Goal: Task Accomplishment & Management: Manage account settings

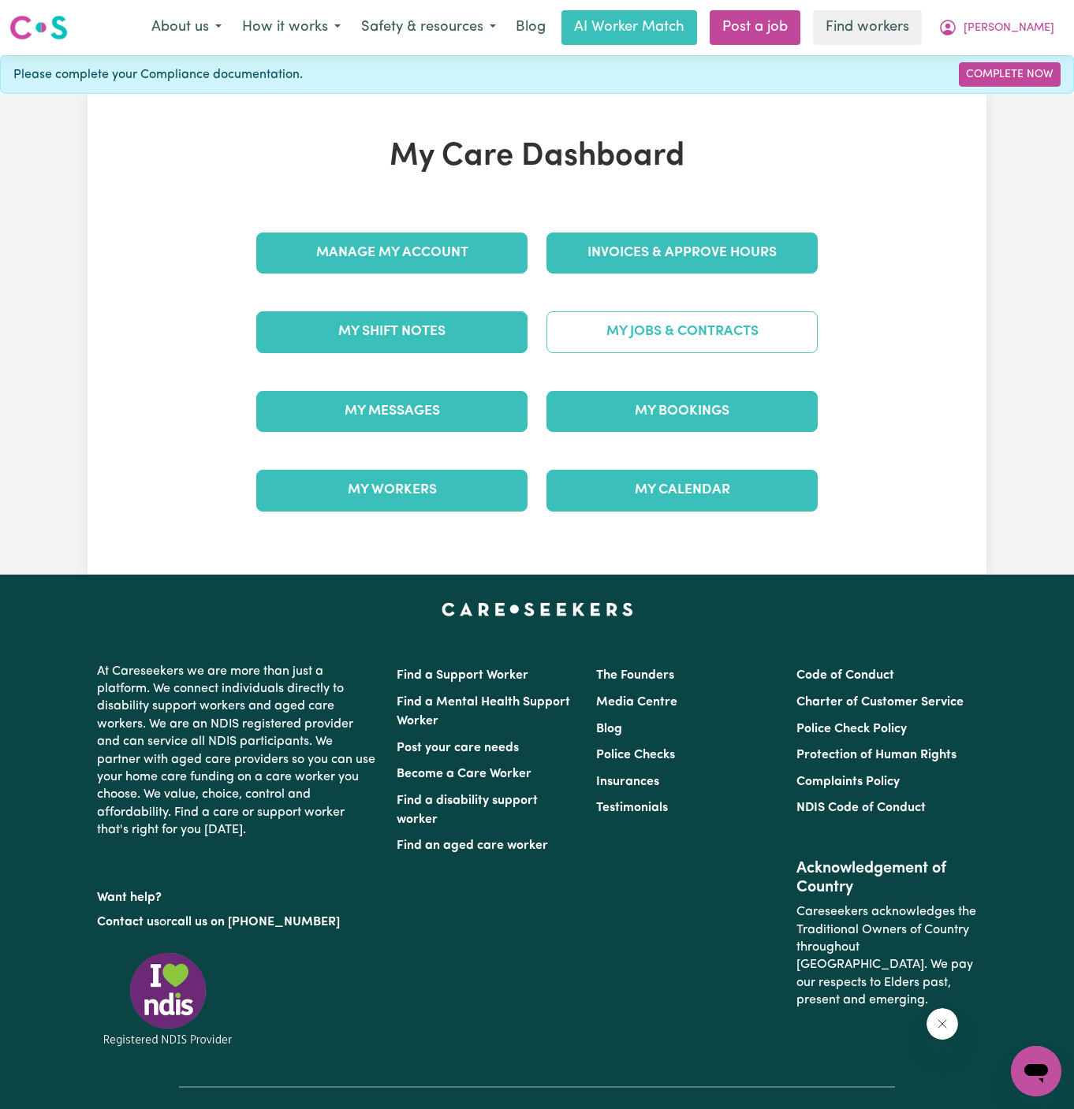
click at [716, 343] on link "My Jobs & Contracts" at bounding box center [681, 331] width 271 height 41
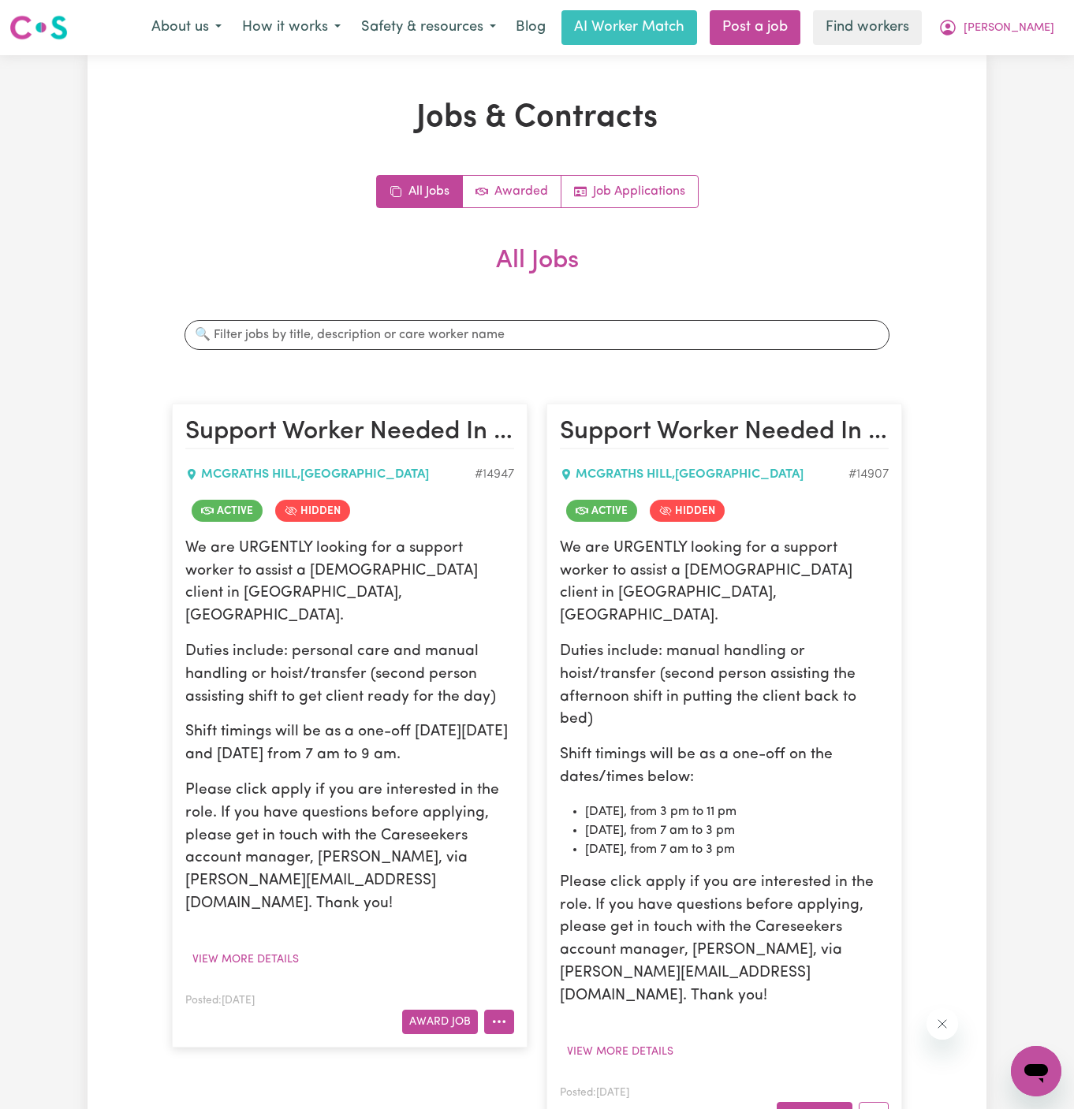
click at [501, 1021] on circle "More options" at bounding box center [498, 1022] width 3 height 3
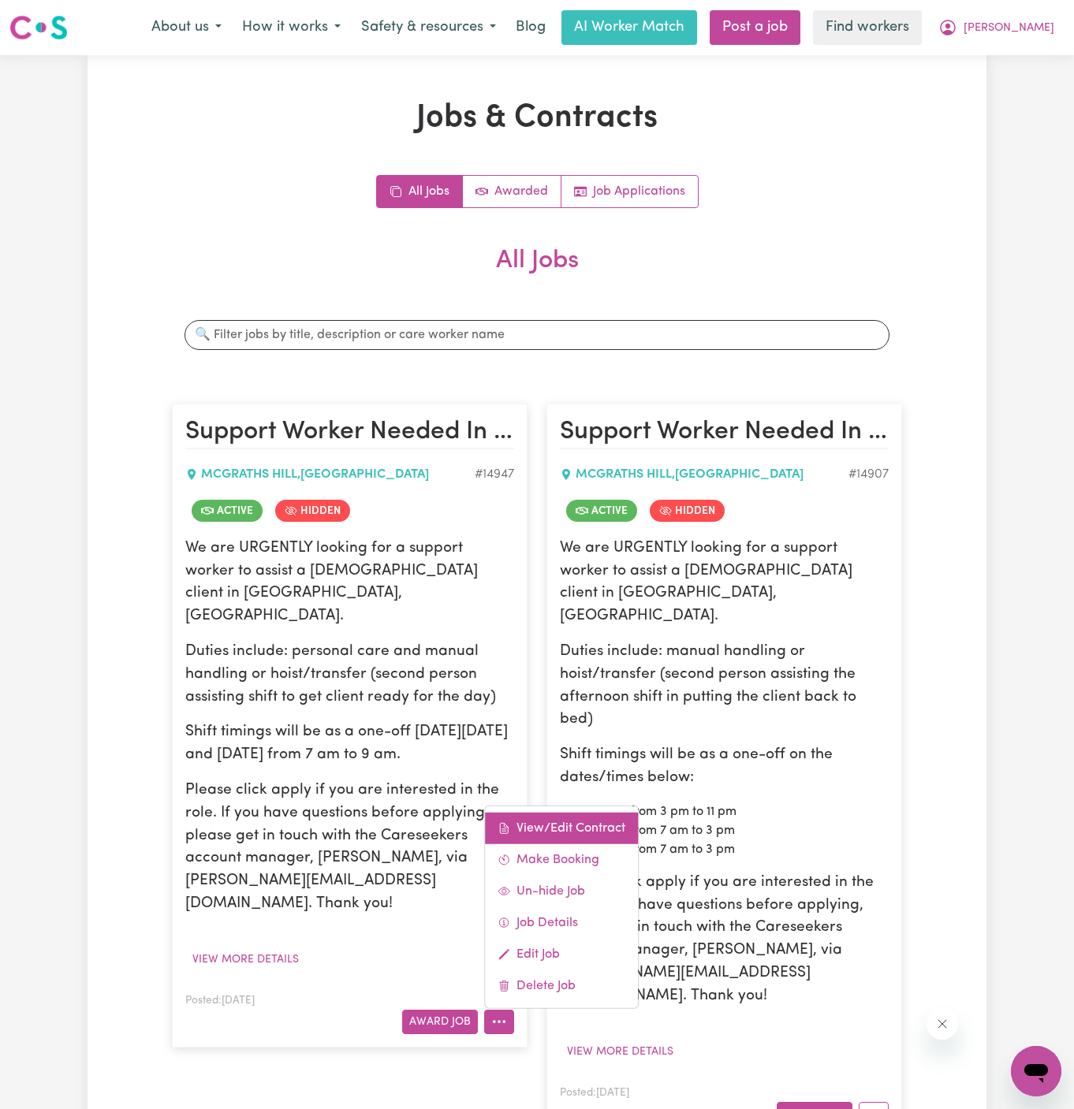
click at [575, 812] on link "View/Edit Contract" at bounding box center [561, 828] width 153 height 32
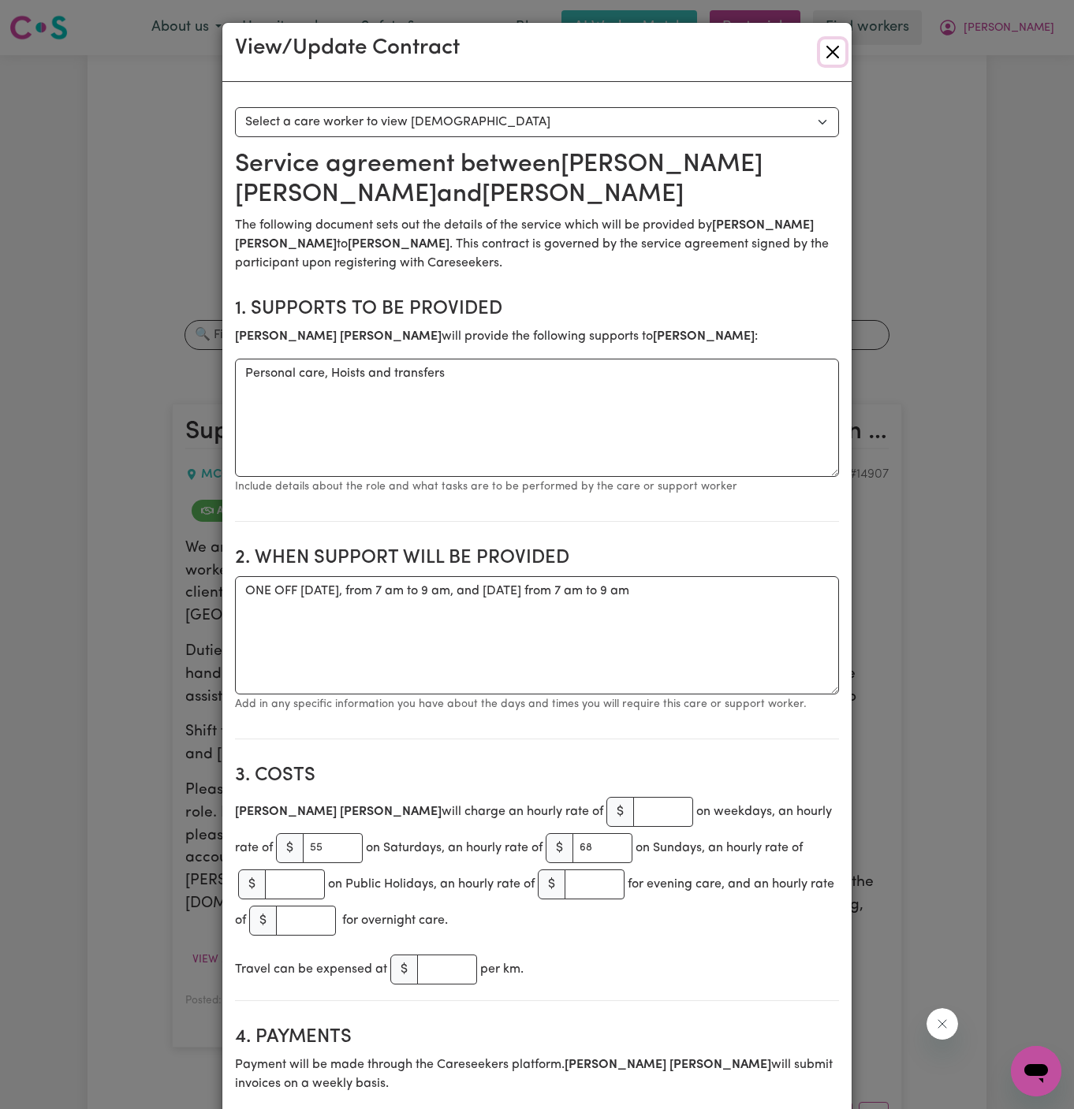
click at [827, 45] on button "Close" at bounding box center [832, 51] width 25 height 25
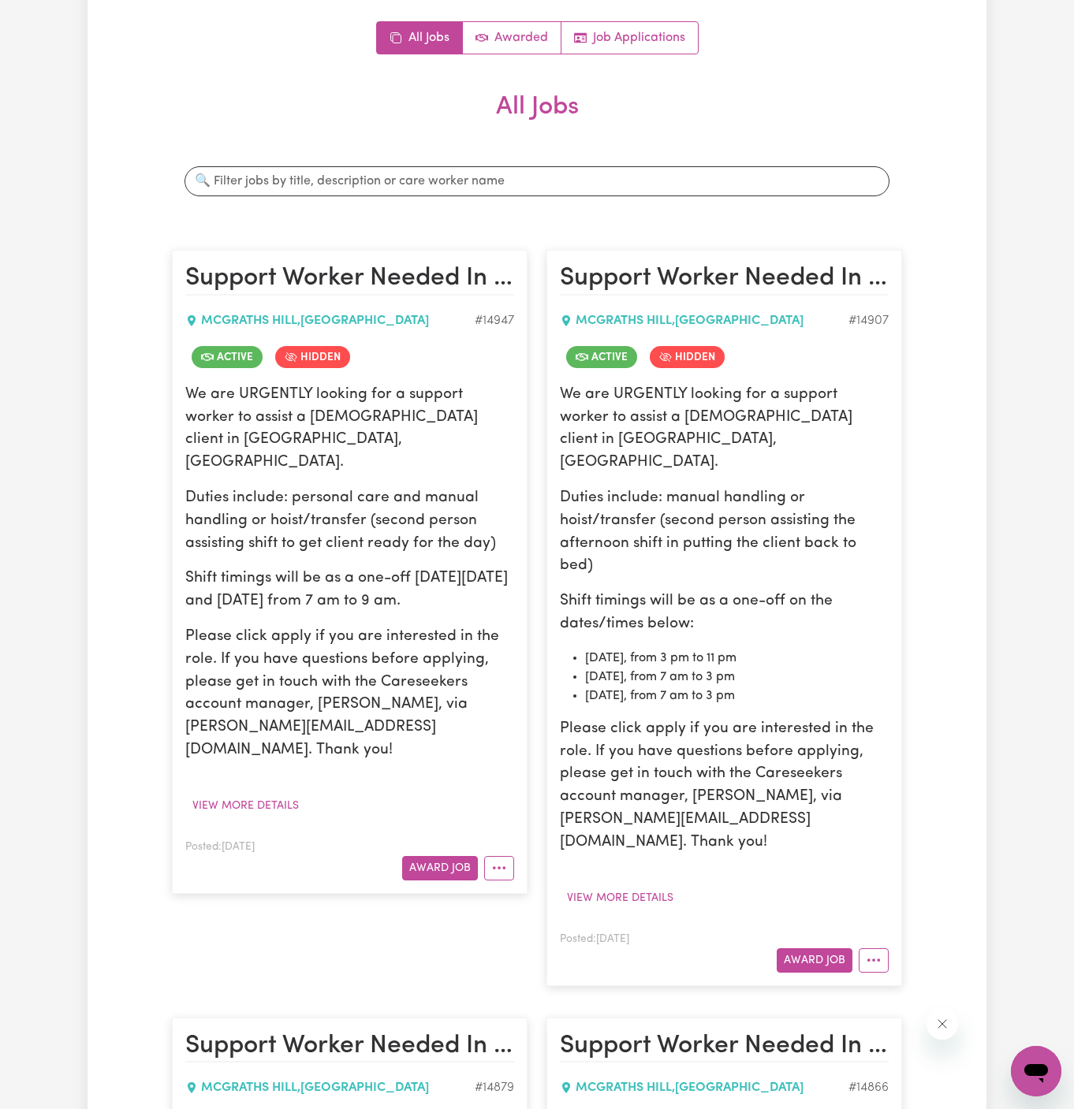
scroll to position [255, 0]
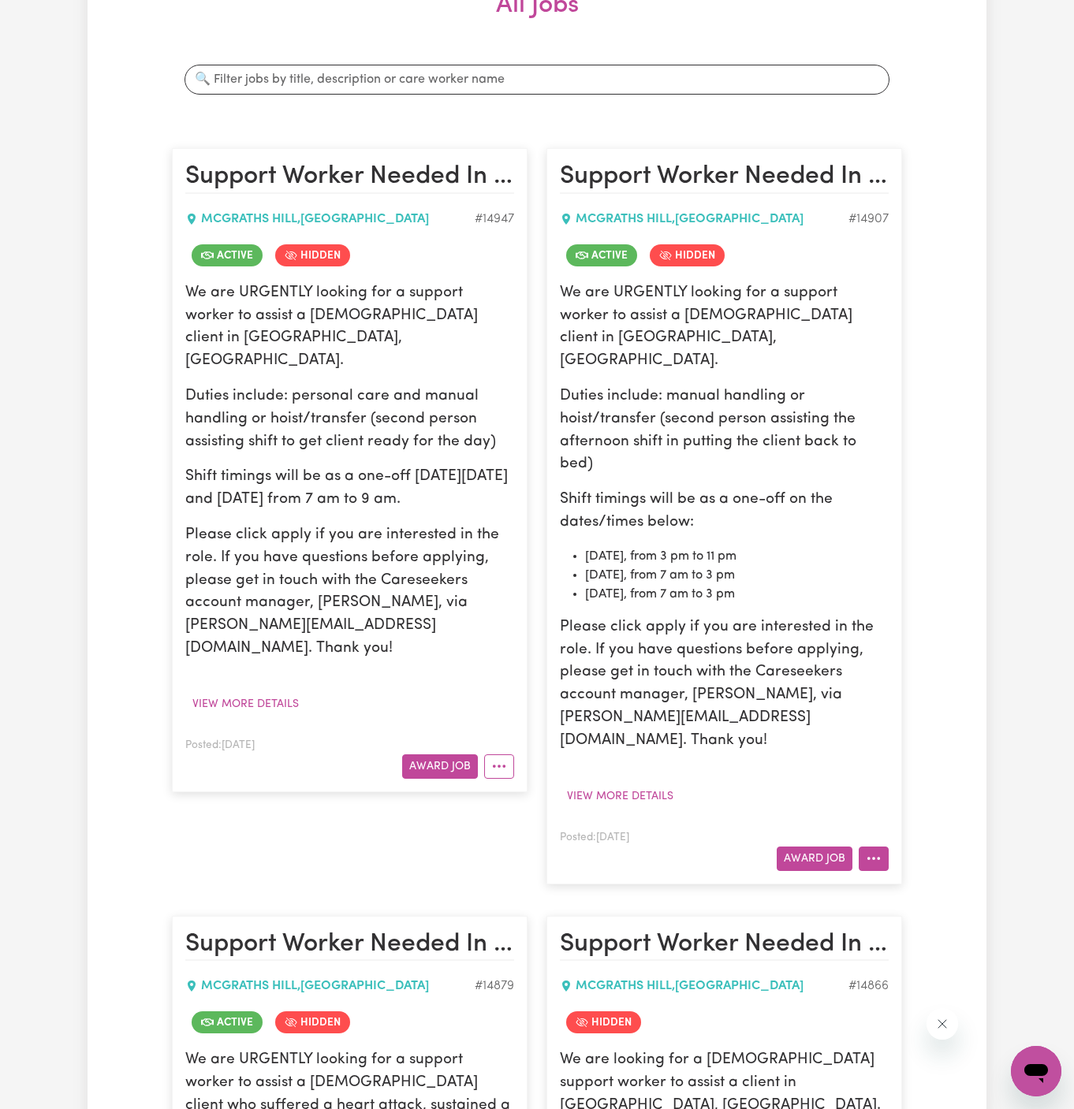
click at [875, 850] on icon "More options" at bounding box center [873, 858] width 16 height 16
click at [934, 872] on div "View/Edit Contract Make Booking Un-hide Job Job Details Edit Job Delete Job" at bounding box center [935, 973] width 154 height 203
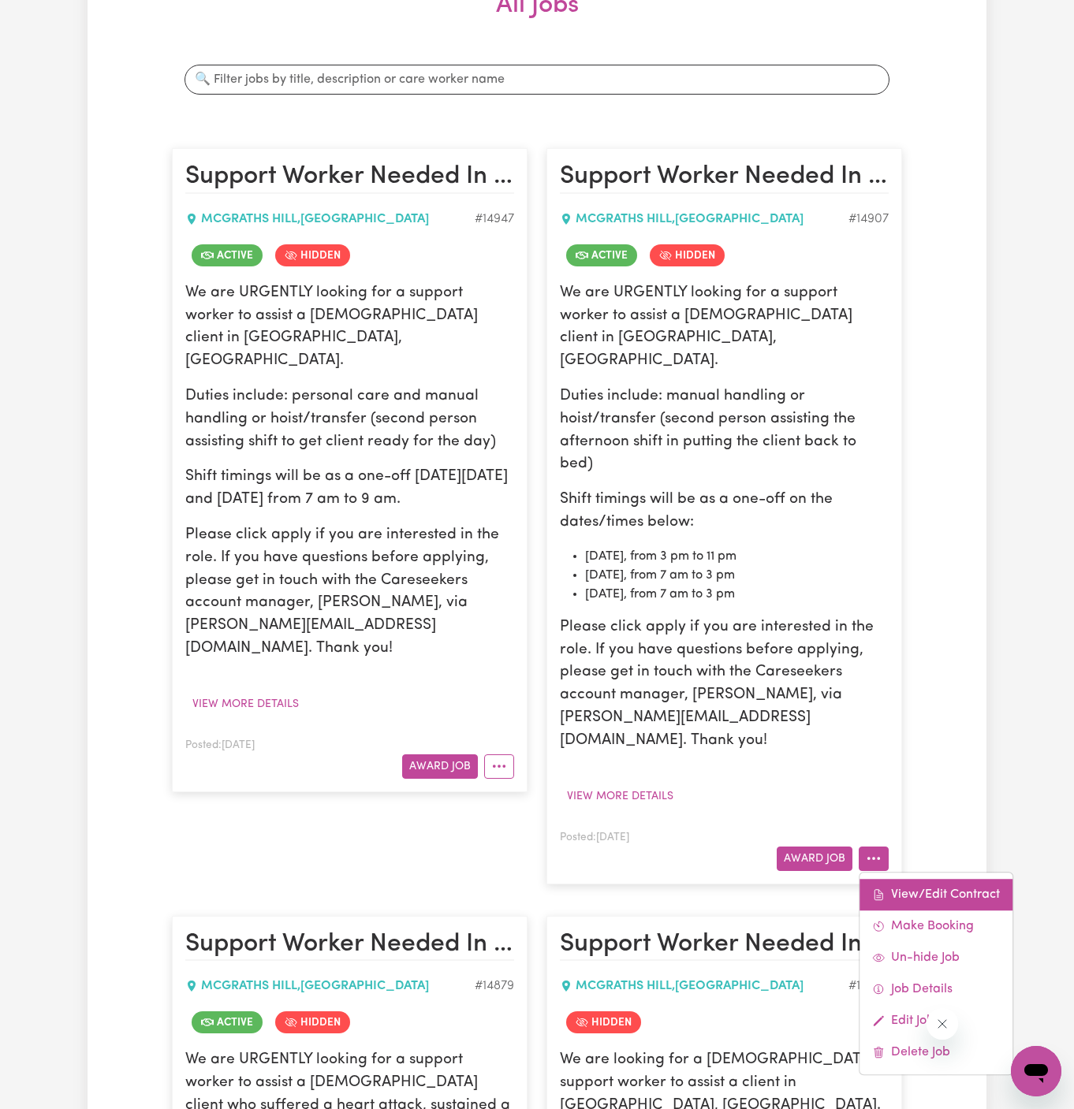
click at [934, 879] on link "View/Edit Contract" at bounding box center [935, 895] width 153 height 32
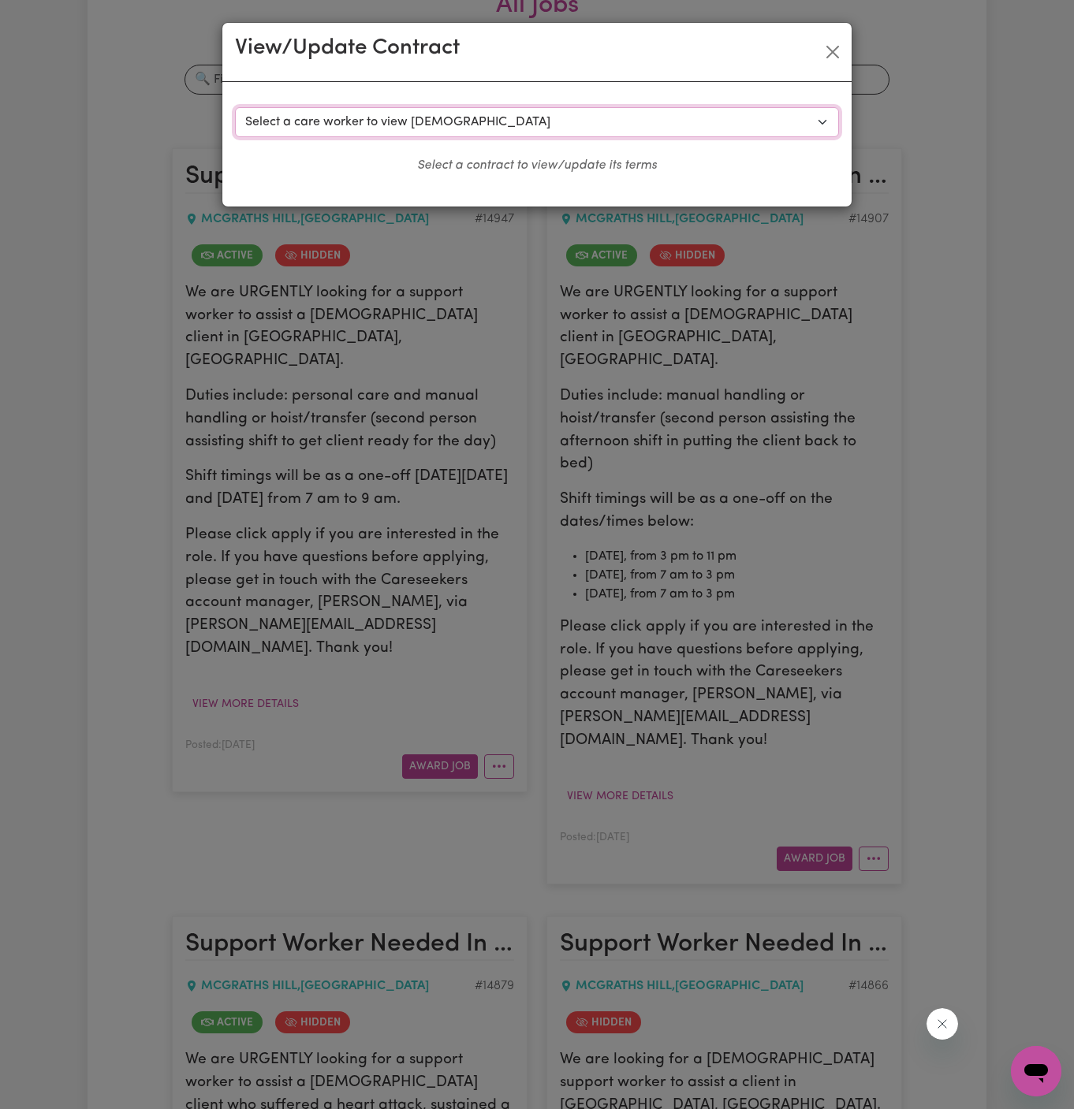
click at [493, 122] on select "Select a care worker to view [DEMOGRAPHIC_DATA] #10534 - [PERSON_NAME] (contrac…" at bounding box center [537, 122] width 604 height 30
click at [837, 54] on button "Close" at bounding box center [832, 51] width 25 height 25
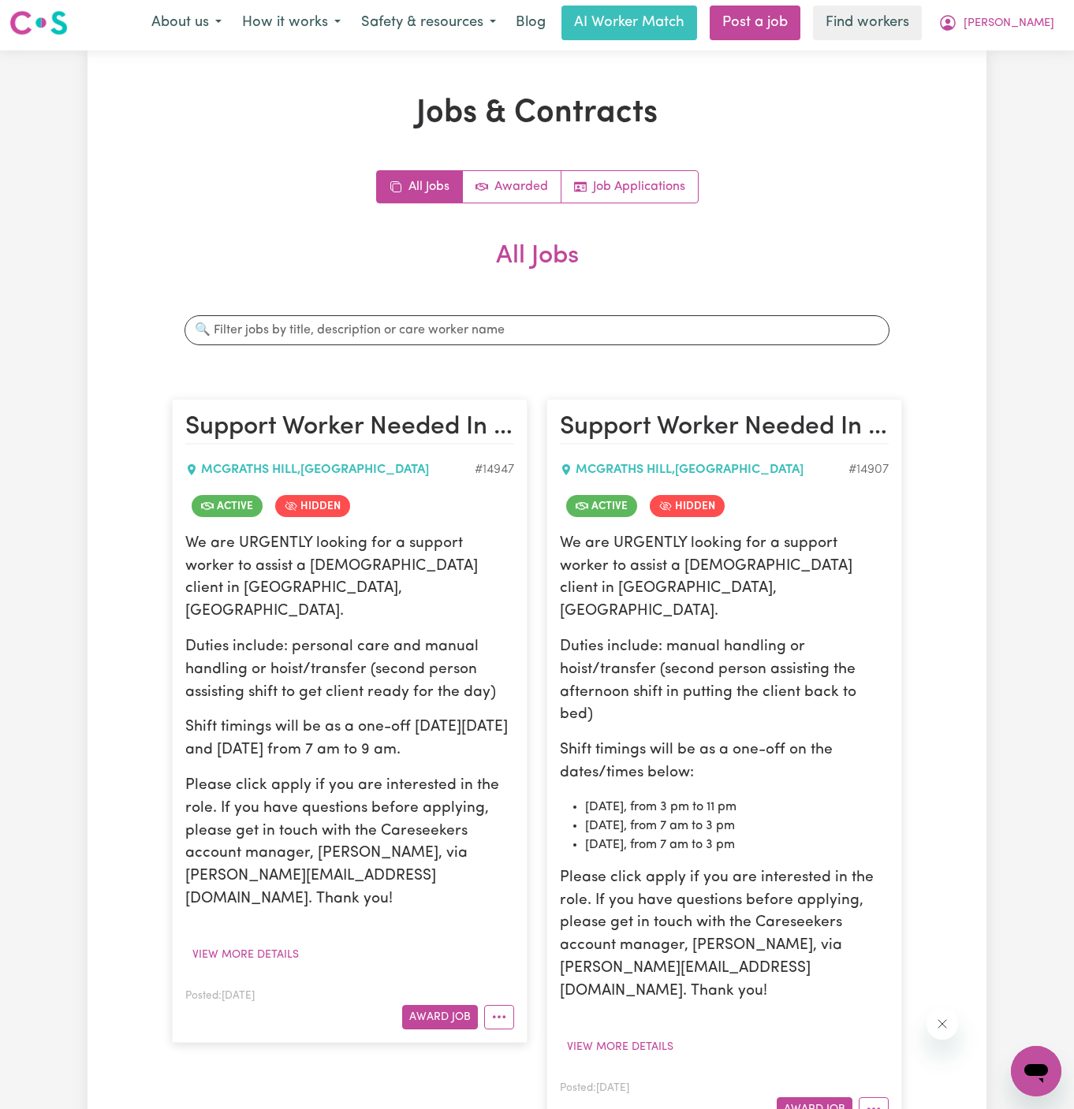
scroll to position [0, 0]
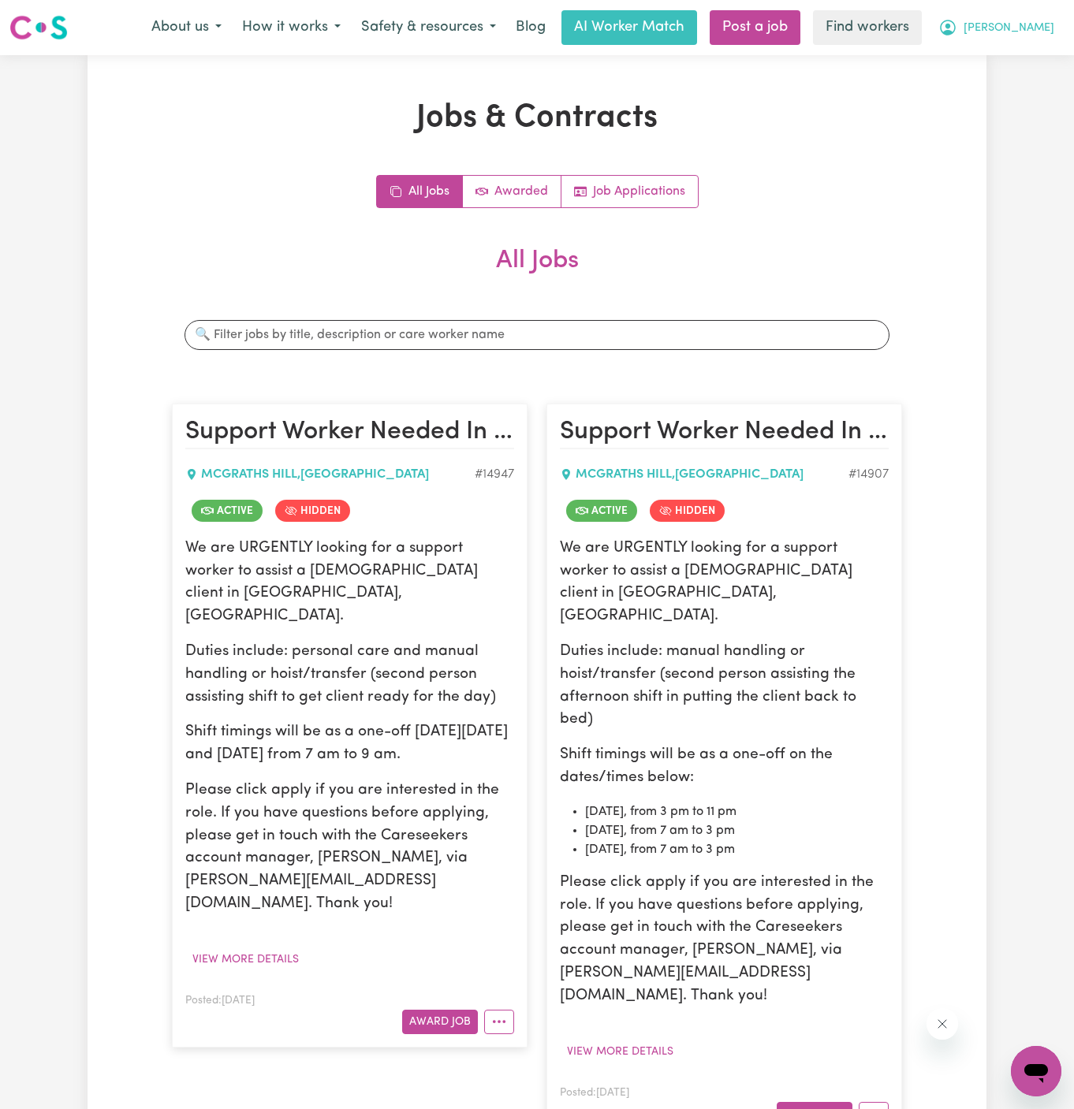
click at [1034, 32] on span "[PERSON_NAME]" at bounding box center [1008, 28] width 91 height 17
click at [1027, 50] on link "My Dashboard" at bounding box center [1001, 62] width 125 height 30
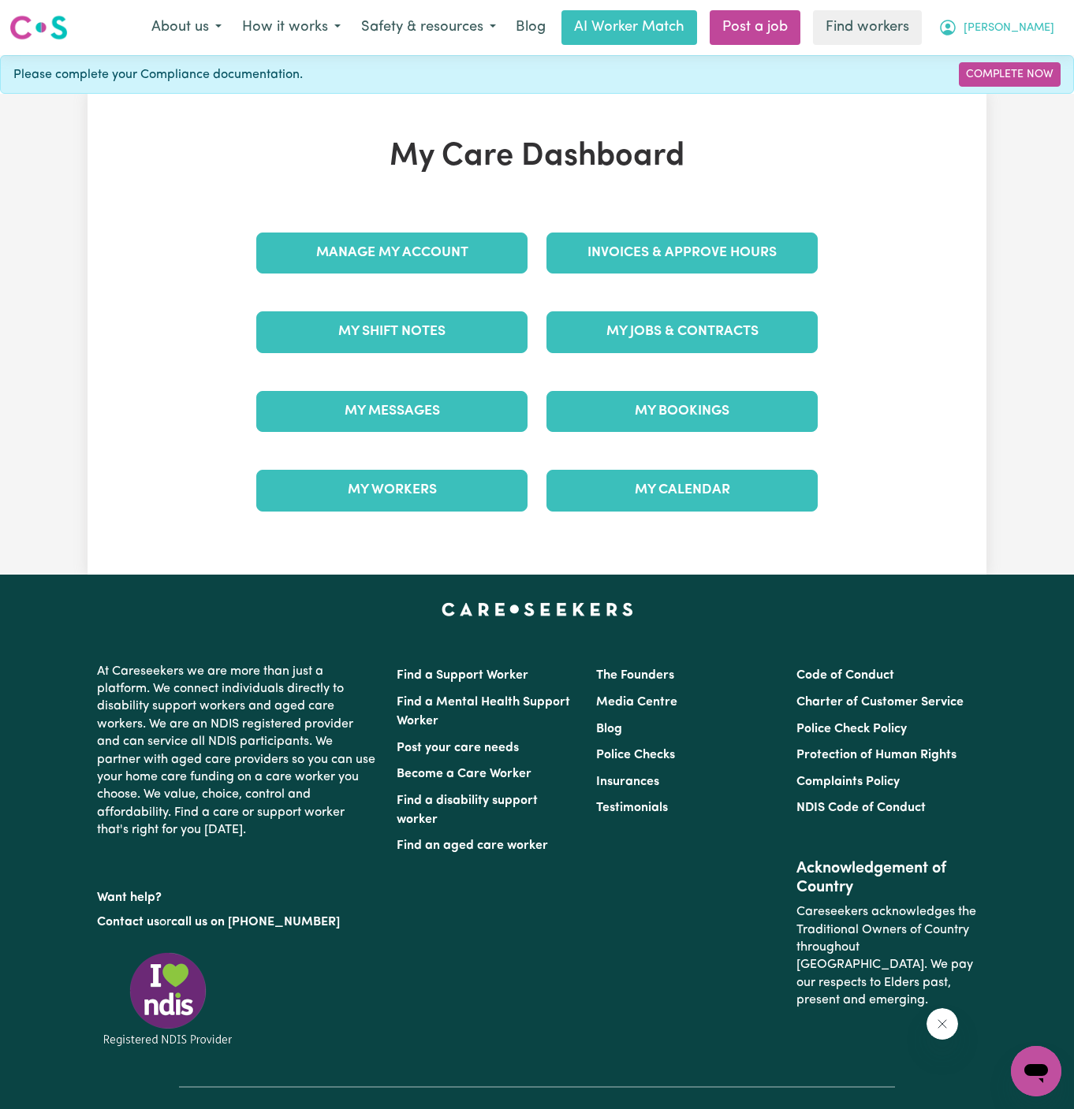
click at [1038, 35] on span "[PERSON_NAME]" at bounding box center [1008, 28] width 91 height 17
click at [1007, 80] on link "Logout" at bounding box center [1001, 91] width 125 height 30
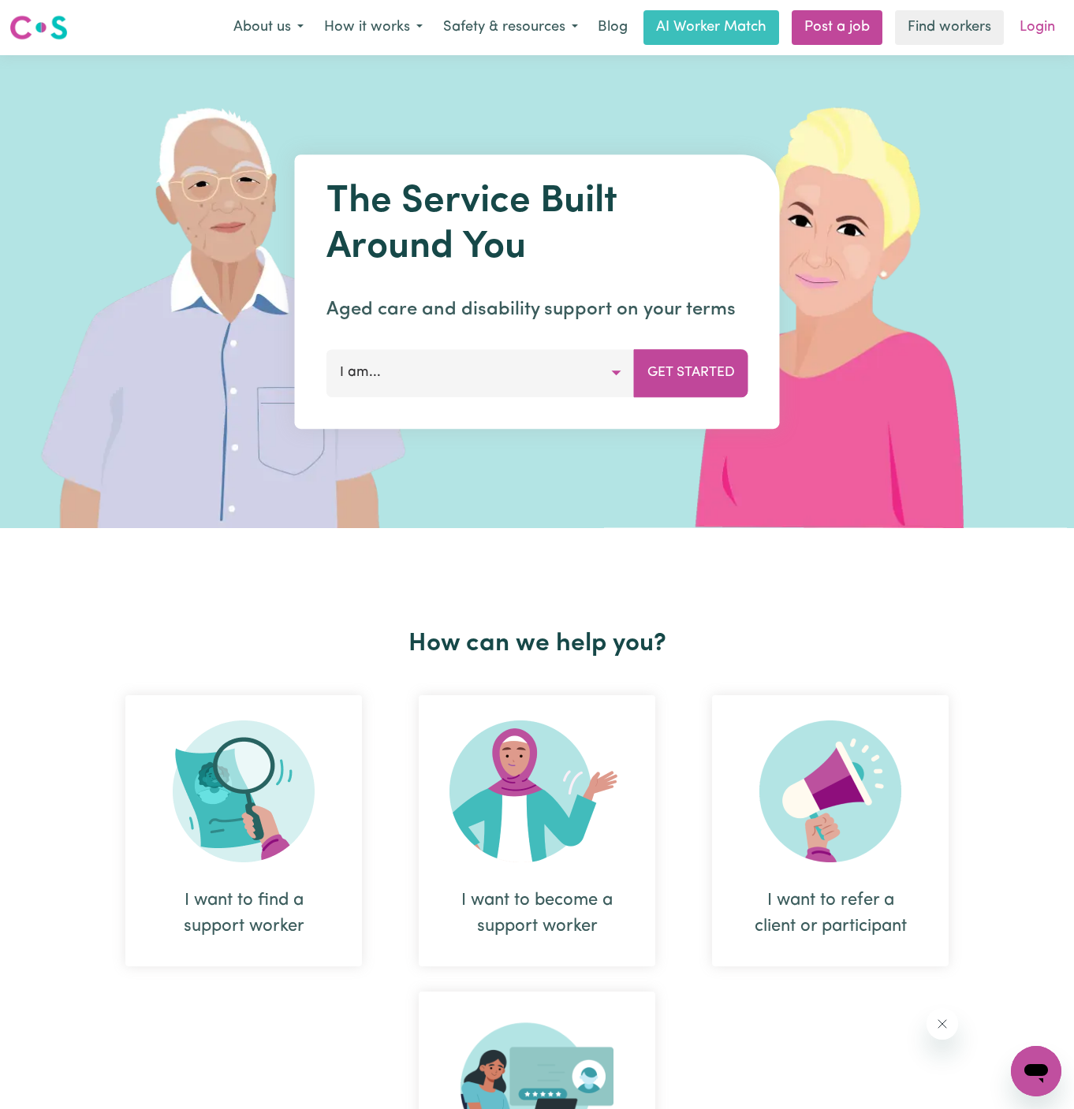
click at [1039, 35] on link "Login" at bounding box center [1037, 27] width 54 height 35
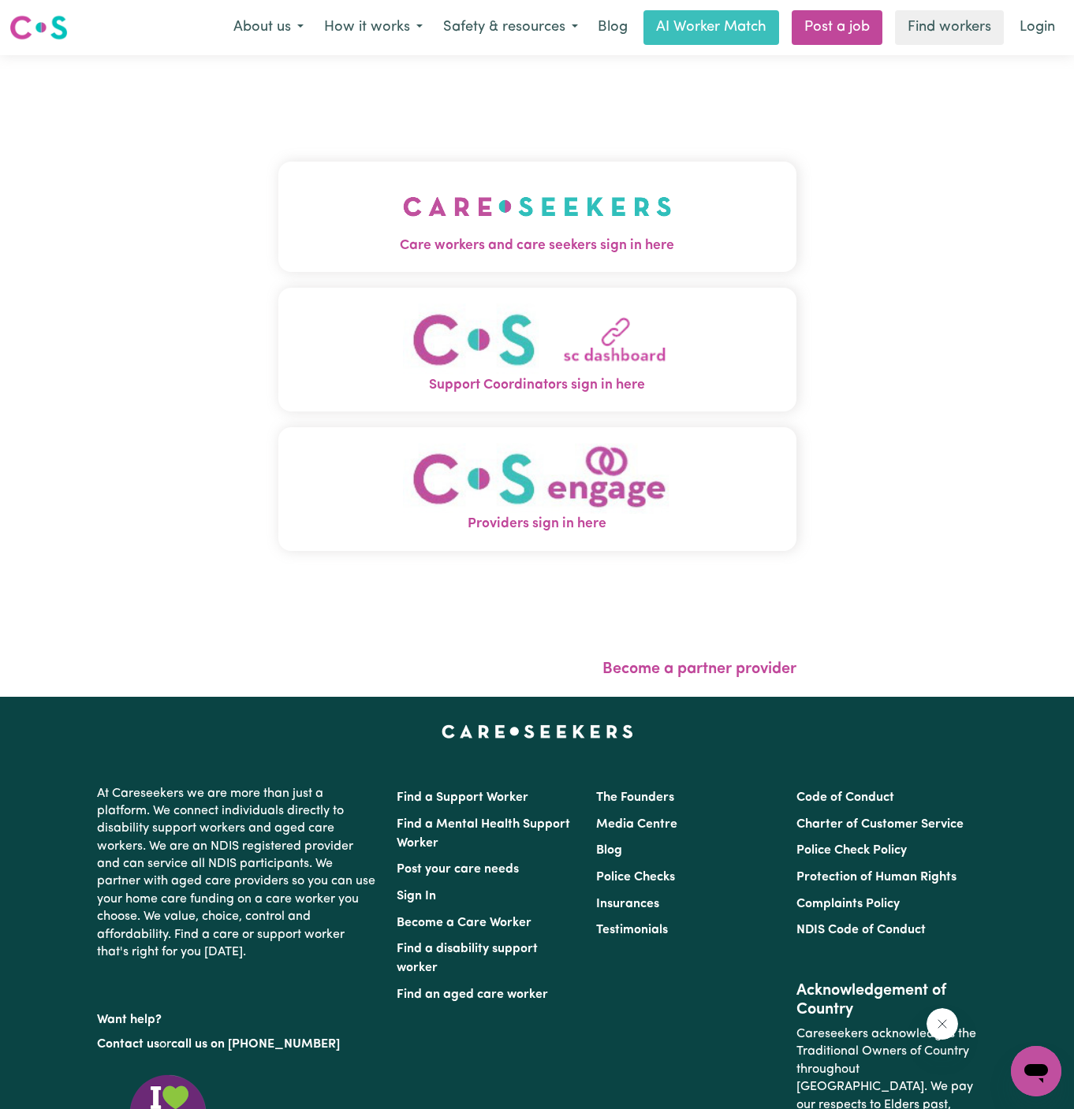
click at [579, 221] on img "Care workers and care seekers sign in here" at bounding box center [537, 206] width 269 height 58
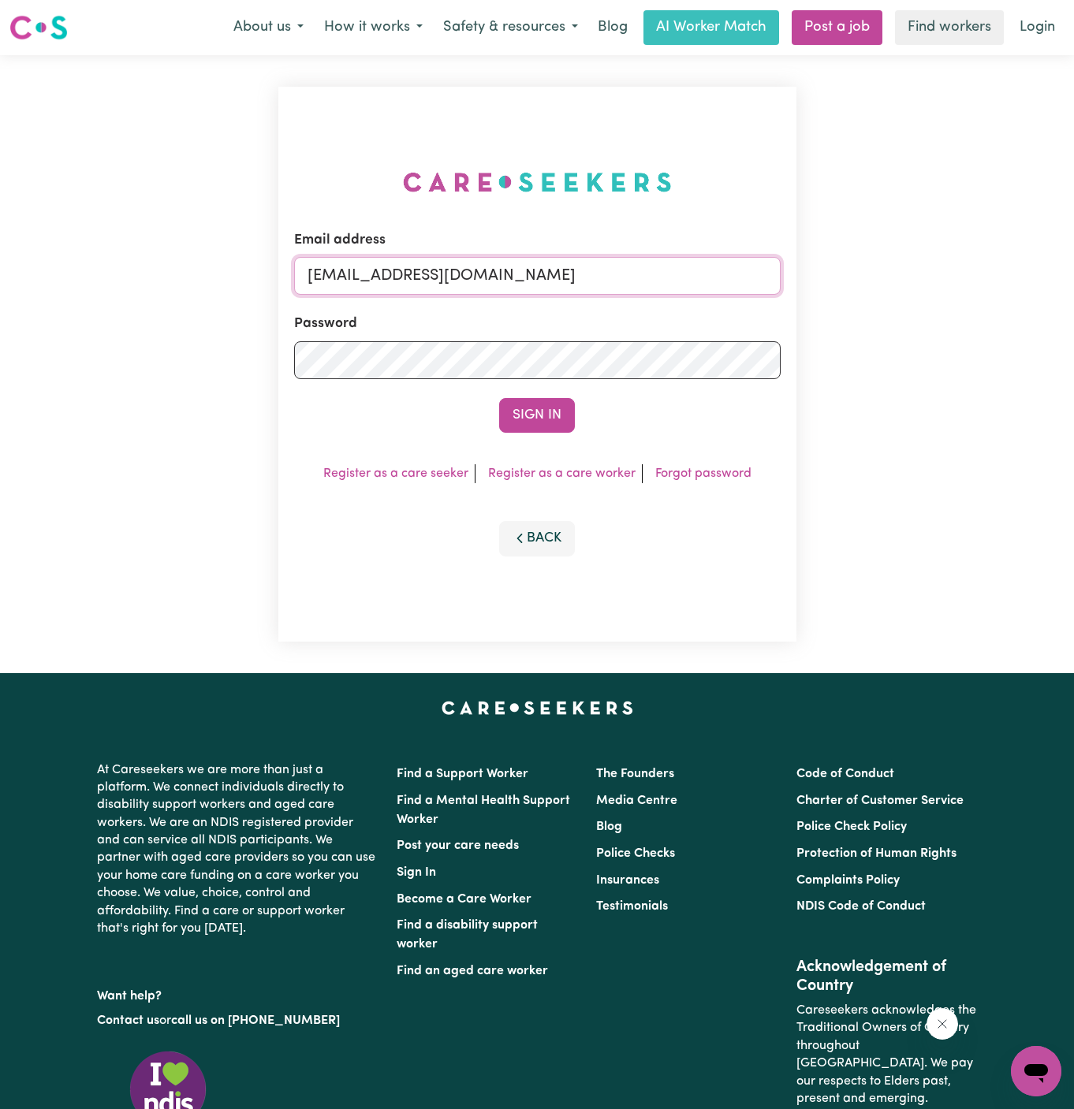
drag, startPoint x: 385, startPoint y: 273, endPoint x: 897, endPoint y: 275, distance: 511.6
click at [897, 275] on div "Email address [EMAIL_ADDRESS][DOMAIN_NAME] Password Sign In Register as a care …" at bounding box center [537, 364] width 1074 height 618
type input "[EMAIL_ADDRESS][DOMAIN_NAME]"
click at [551, 404] on button "Sign In" at bounding box center [537, 415] width 76 height 35
